Goal: Transaction & Acquisition: Subscribe to service/newsletter

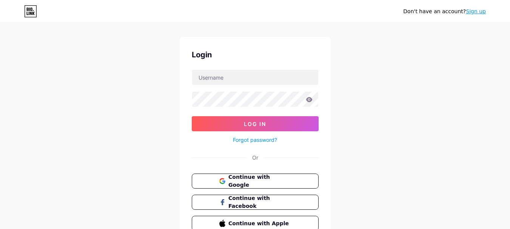
scroll to position [49, 0]
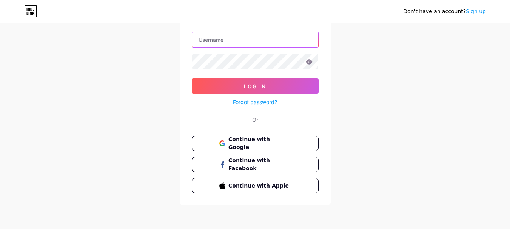
type input "[EMAIL_ADDRESS][DOMAIN_NAME]"
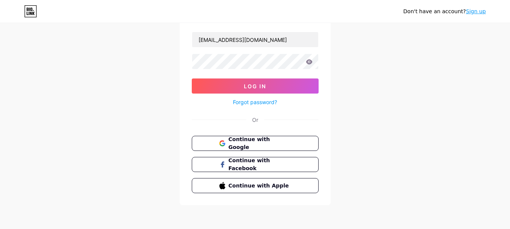
click at [478, 11] on link "Sign up" at bounding box center [476, 11] width 20 height 6
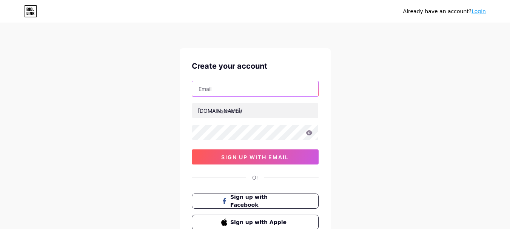
click at [220, 89] on input "text" at bounding box center [255, 88] width 126 height 15
paste input "[EMAIL_ADDRESS][DOMAIN_NAME]"
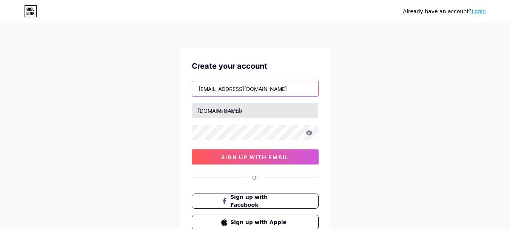
type input "[EMAIL_ADDRESS][DOMAIN_NAME]"
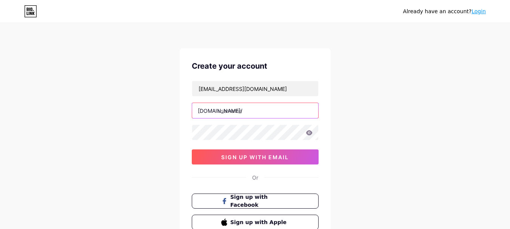
click at [233, 108] on input "text" at bounding box center [255, 110] width 126 height 15
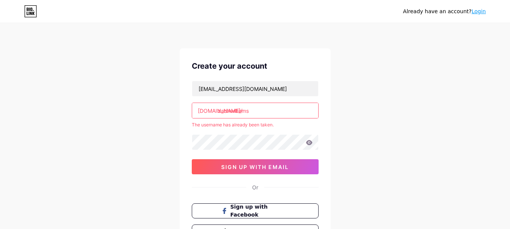
click at [215, 109] on div "[DOMAIN_NAME]/" at bounding box center [220, 111] width 45 height 8
click at [268, 108] on input "zachwilliams" at bounding box center [255, 110] width 126 height 15
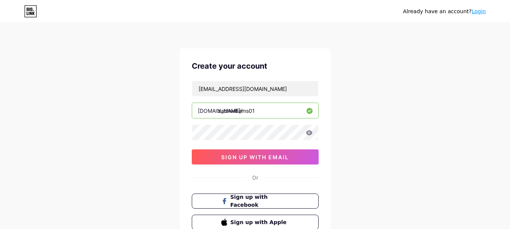
type input "zachwilliams01"
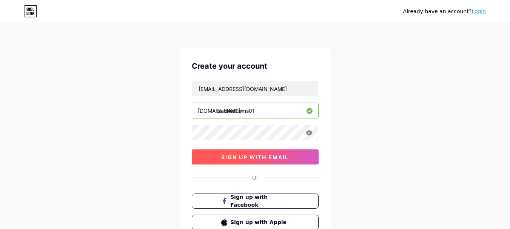
click at [257, 159] on span "sign up with email" at bounding box center [255, 157] width 68 height 6
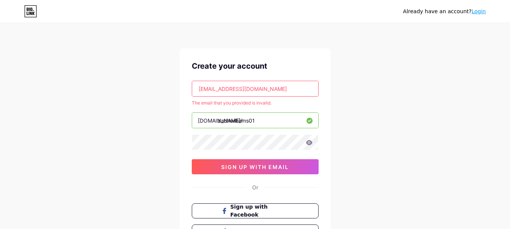
click at [274, 89] on input "[EMAIL_ADDRESS][DOMAIN_NAME]" at bounding box center [255, 88] width 126 height 15
